Goal: Task Accomplishment & Management: Use online tool/utility

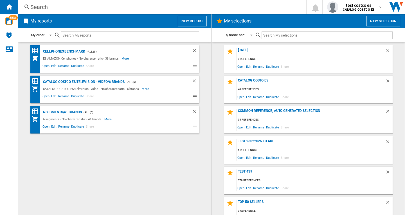
click at [45, 8] on div "Search" at bounding box center [160, 7] width 261 height 8
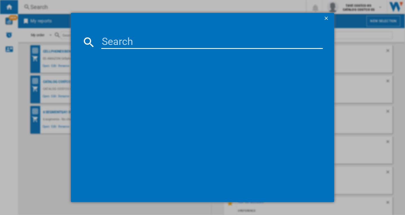
click at [110, 40] on input at bounding box center [211, 41] width 221 height 13
paste input "8591759"
type input "8591759"
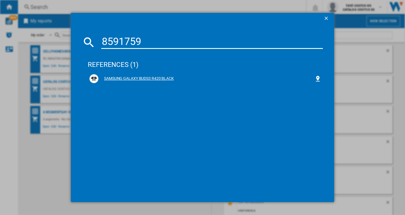
click at [152, 78] on div "SAMSUNG GALAXY BUDS3 R420 BLACK" at bounding box center [206, 79] width 216 height 6
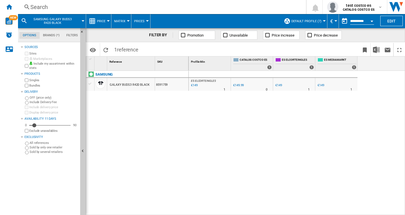
click at [23, 20] on md-icon at bounding box center [24, 20] width 7 height 7
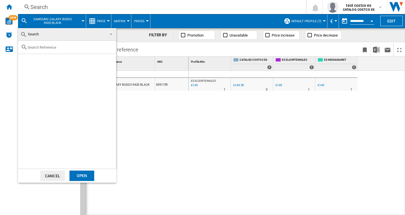
click at [39, 48] on input "text" at bounding box center [71, 47] width 86 height 4
paste input "8591479"
type input "8591479"
click at [26, 60] on div "Select" at bounding box center [25, 61] width 6 height 6
click at [79, 172] on div "Open" at bounding box center [81, 176] width 25 height 10
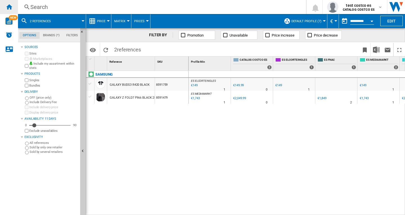
click at [9, 7] on ng-md-icon "Home" at bounding box center [9, 6] width 7 height 7
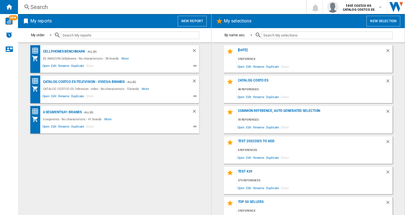
click at [373, 21] on button "New selection" at bounding box center [383, 21] width 34 height 11
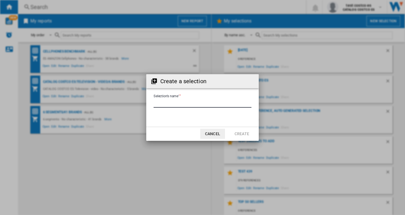
click at [168, 101] on input "Selection's name'" at bounding box center [202, 103] width 98 height 8
type input "**********"
click at [244, 132] on button "Create" at bounding box center [241, 134] width 25 height 10
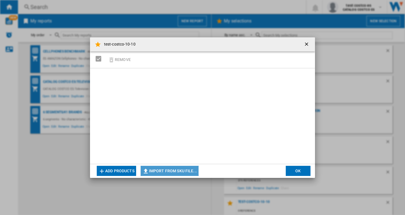
click at [175, 170] on button "Import from SKU file..." at bounding box center [170, 171] width 58 height 10
type input "**********"
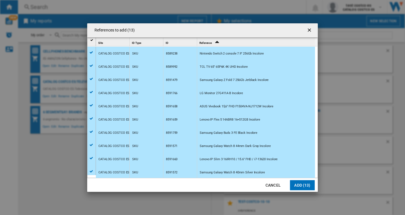
click at [298, 185] on button "Add (13)" at bounding box center [302, 185] width 25 height 10
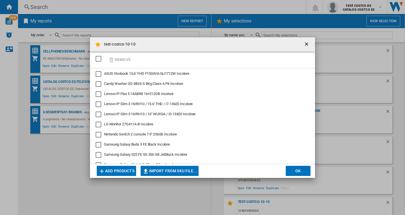
click at [297, 170] on button "OK" at bounding box center [298, 171] width 25 height 10
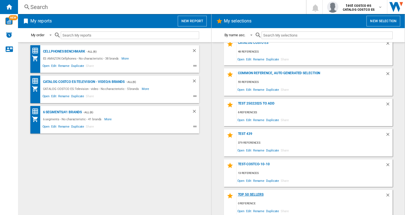
scroll to position [40, 0]
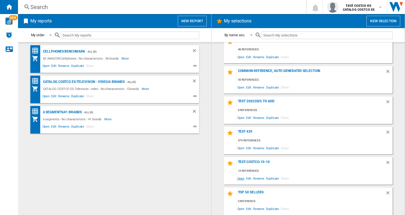
click at [237, 178] on span "Open" at bounding box center [240, 179] width 9 height 8
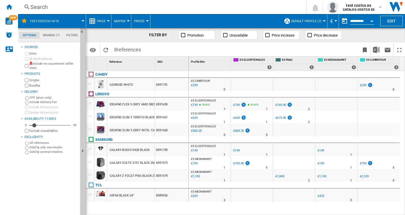
click at [37, 64] on label "Include my assortment within stats" at bounding box center [53, 66] width 49 height 9
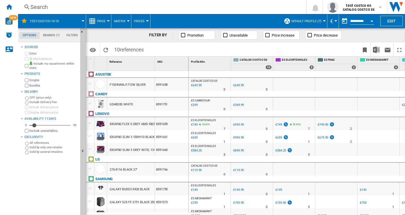
scroll to position [22, 0]
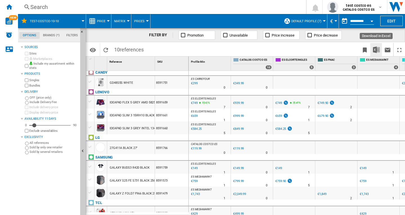
click at [375, 49] on img "Download in Excel" at bounding box center [376, 49] width 7 height 7
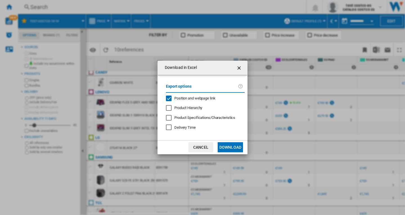
click at [207, 97] on span "Position and webpage link" at bounding box center [194, 98] width 41 height 4
click at [226, 146] on button "Download" at bounding box center [230, 147] width 25 height 10
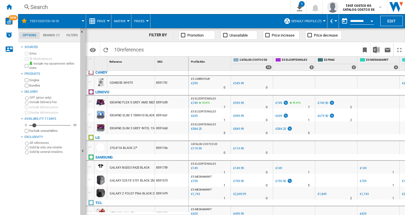
drag, startPoint x: 8, startPoint y: 7, endPoint x: 37, endPoint y: 14, distance: 29.7
click at [8, 7] on ng-md-icon "Home" at bounding box center [9, 6] width 7 height 7
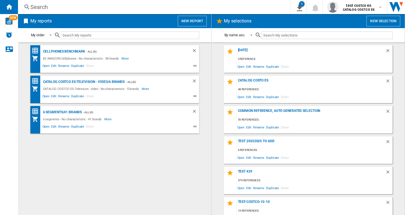
click at [197, 22] on button "New report" at bounding box center [192, 21] width 29 height 11
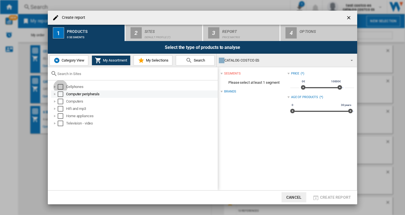
drag, startPoint x: 61, startPoint y: 86, endPoint x: 61, endPoint y: 91, distance: 5.6
click at [61, 86] on div "Select" at bounding box center [61, 87] width 6 height 6
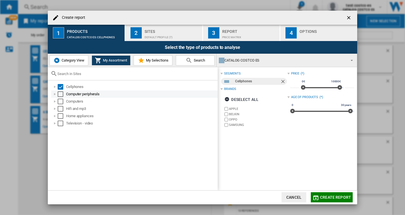
click at [61, 92] on div "Select" at bounding box center [61, 94] width 6 height 6
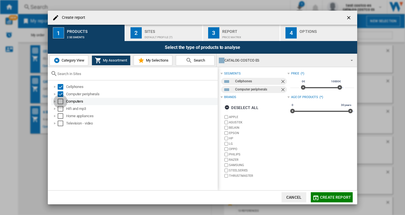
drag, startPoint x: 60, startPoint y: 101, endPoint x: 61, endPoint y: 107, distance: 6.5
click at [60, 101] on div "Select" at bounding box center [61, 102] width 6 height 6
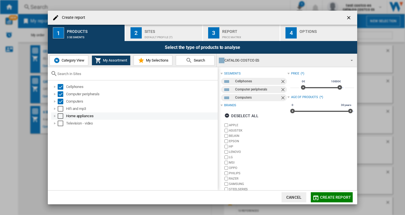
drag, startPoint x: 60, startPoint y: 109, endPoint x: 60, endPoint y: 114, distance: 5.1
click at [60, 110] on div "Select" at bounding box center [61, 109] width 6 height 6
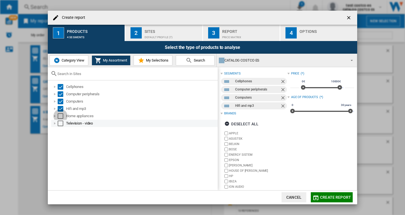
drag, startPoint x: 60, startPoint y: 116, endPoint x: 60, endPoint y: 121, distance: 5.1
click at [60, 117] on div "Select" at bounding box center [61, 116] width 6 height 6
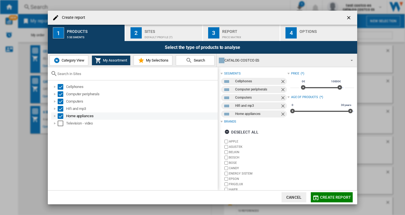
drag, startPoint x: 60, startPoint y: 122, endPoint x: 123, endPoint y: 119, distance: 63.9
click at [60, 123] on div "Select" at bounding box center [61, 124] width 6 height 6
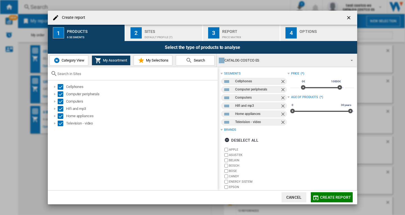
click at [331, 194] on button "Create report" at bounding box center [332, 197] width 42 height 10
